Goal: Information Seeking & Learning: Learn about a topic

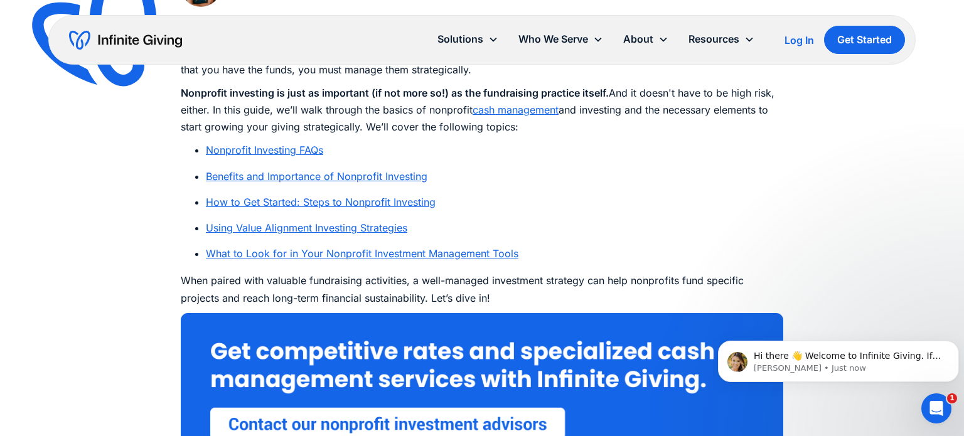
scroll to position [726, 0]
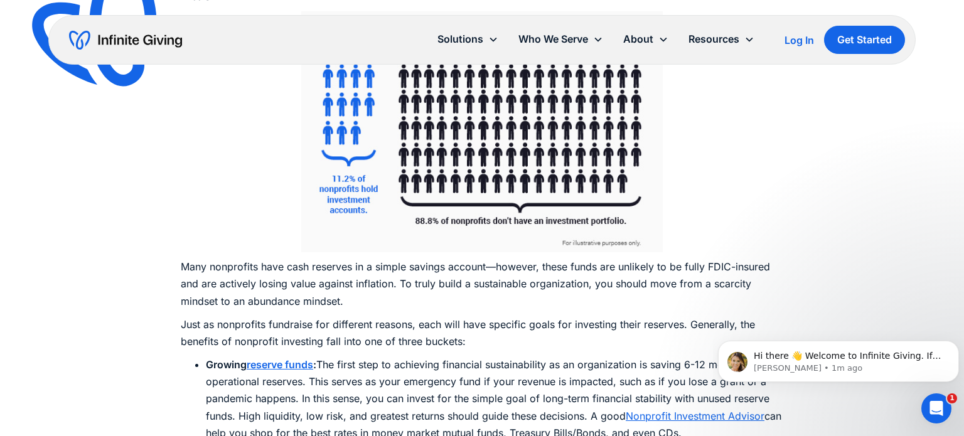
scroll to position [2976, 0]
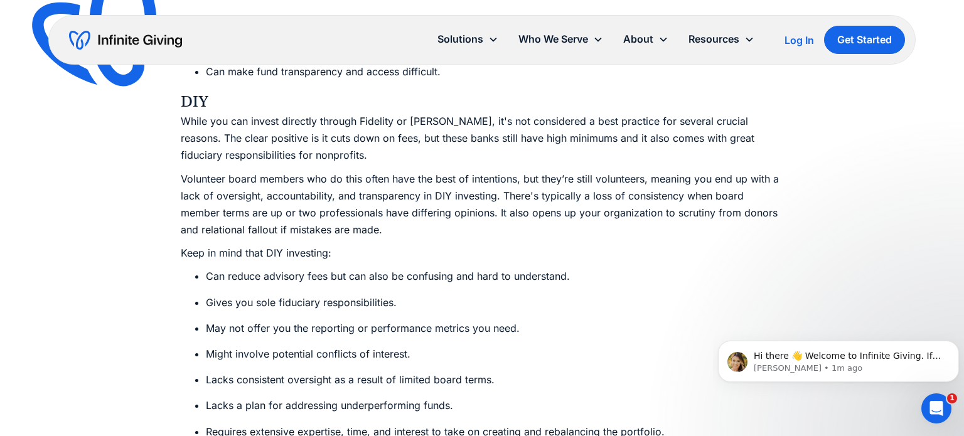
scroll to position [5290, 0]
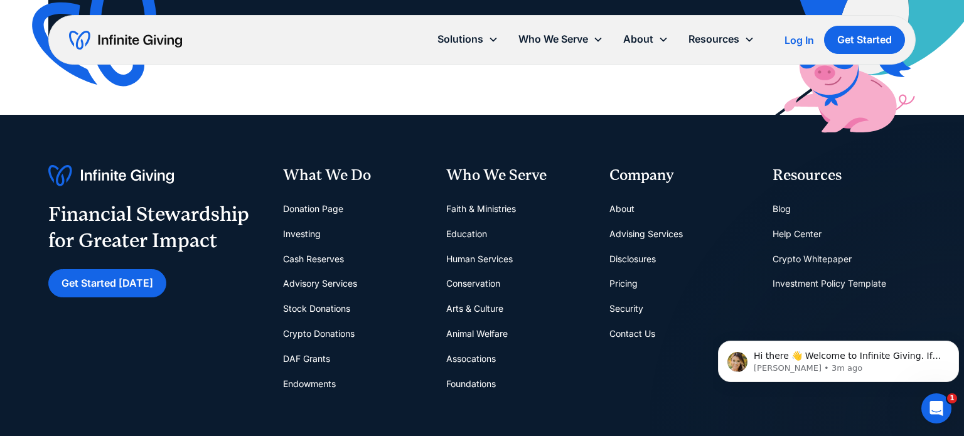
scroll to position [10968, 0]
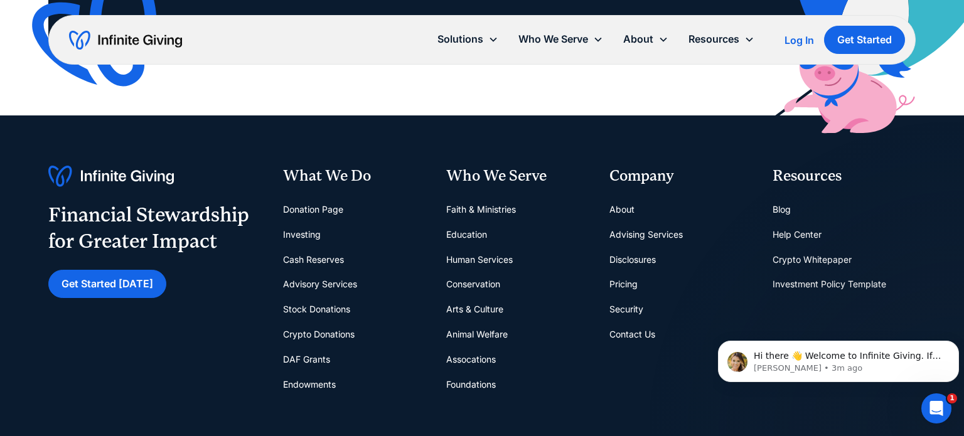
click at [312, 348] on link "DAF Grants" at bounding box center [306, 359] width 47 height 25
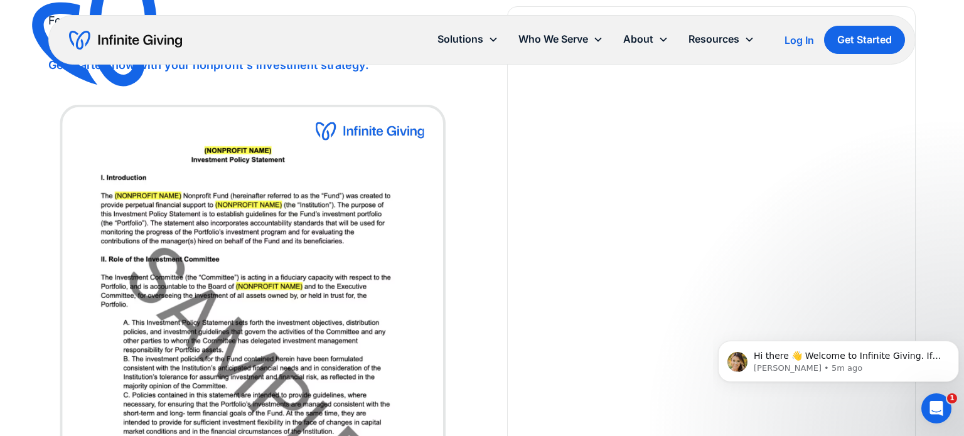
scroll to position [2132, 0]
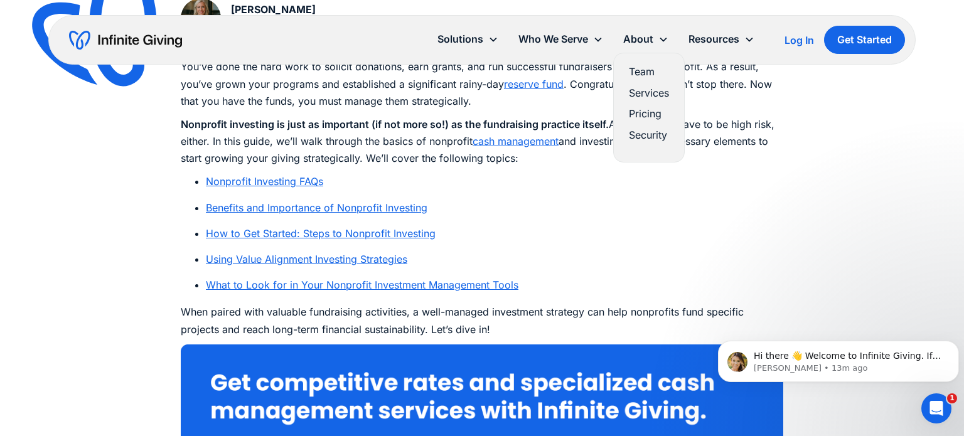
click at [644, 114] on link "Pricing" at bounding box center [649, 113] width 40 height 17
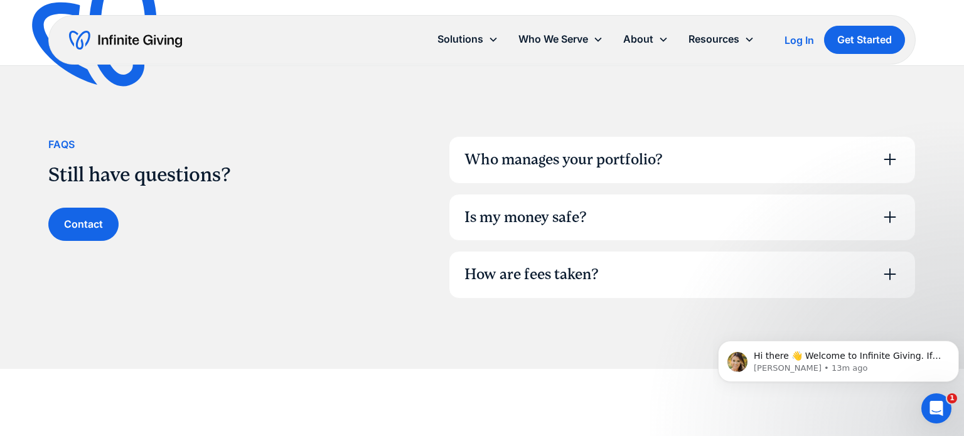
scroll to position [880, 0]
click at [885, 154] on icon at bounding box center [890, 158] width 20 height 20
